Goal: Task Accomplishment & Management: Manage account settings

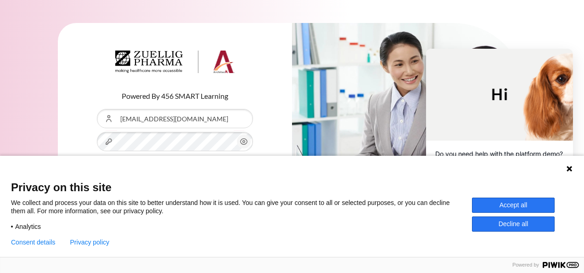
click at [571, 168] on icon at bounding box center [568, 168] width 7 height 7
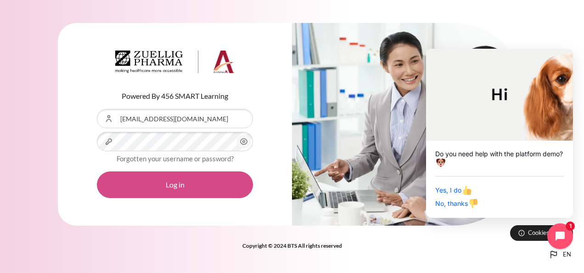
click at [212, 181] on button "Log in" at bounding box center [175, 184] width 156 height 27
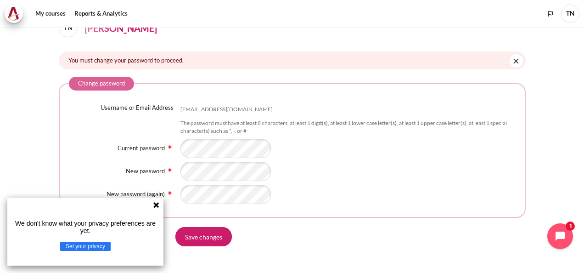
scroll to position [76, 0]
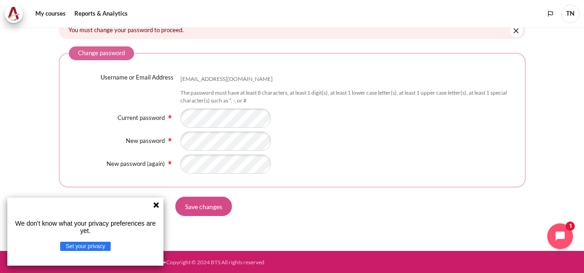
click at [206, 202] on input "Save changes" at bounding box center [203, 205] width 56 height 19
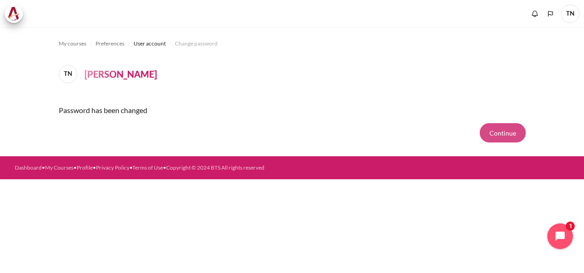
click at [510, 135] on button "Continue" at bounding box center [503, 132] width 46 height 19
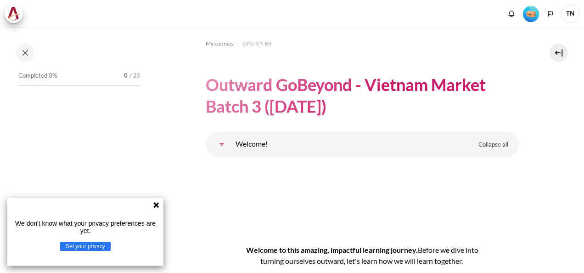
click at [155, 206] on icon at bounding box center [156, 205] width 6 height 6
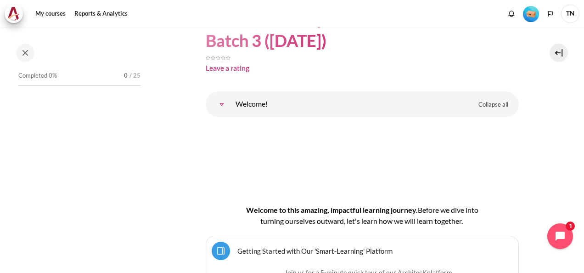
scroll to position [26, 0]
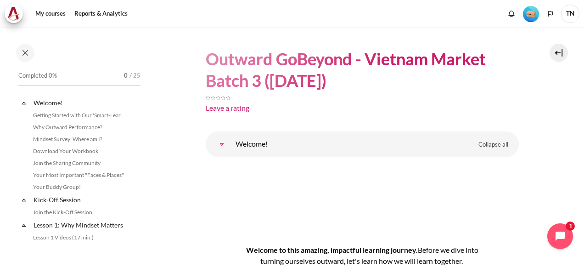
click at [91, 74] on div "Completed 0% 0 / 25" at bounding box center [79, 75] width 122 height 9
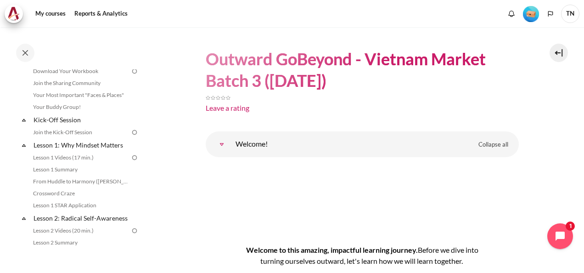
scroll to position [0, 0]
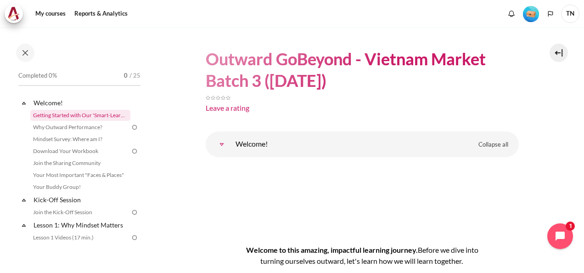
click at [58, 114] on link "Getting Started with Our 'Smart-Learning' Platform" at bounding box center [80, 115] width 100 height 11
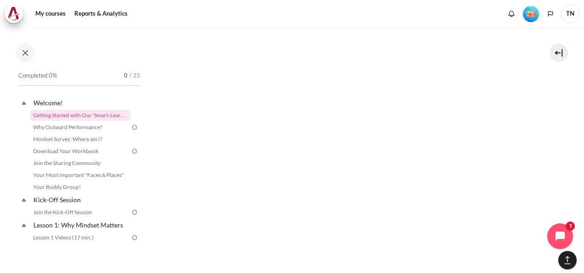
scroll to position [1101, 0]
